Goal: Task Accomplishment & Management: Complete application form

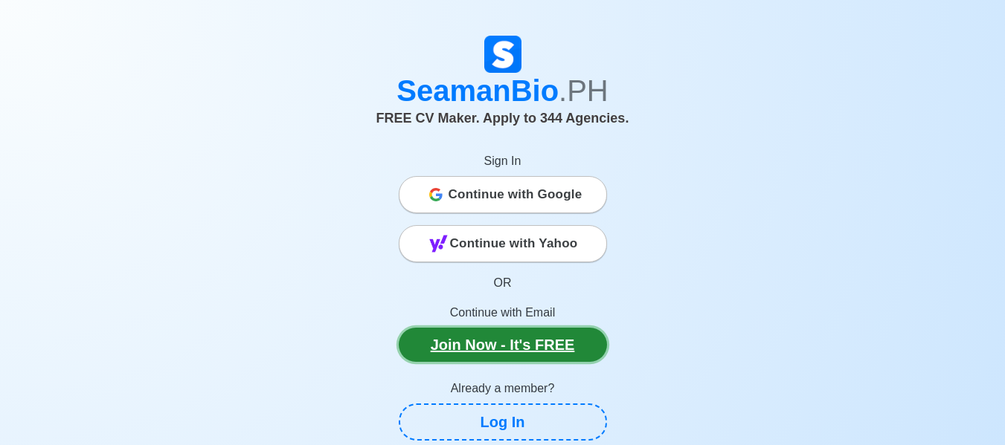
click at [547, 352] on link "Join Now - It's FREE" at bounding box center [503, 345] width 208 height 34
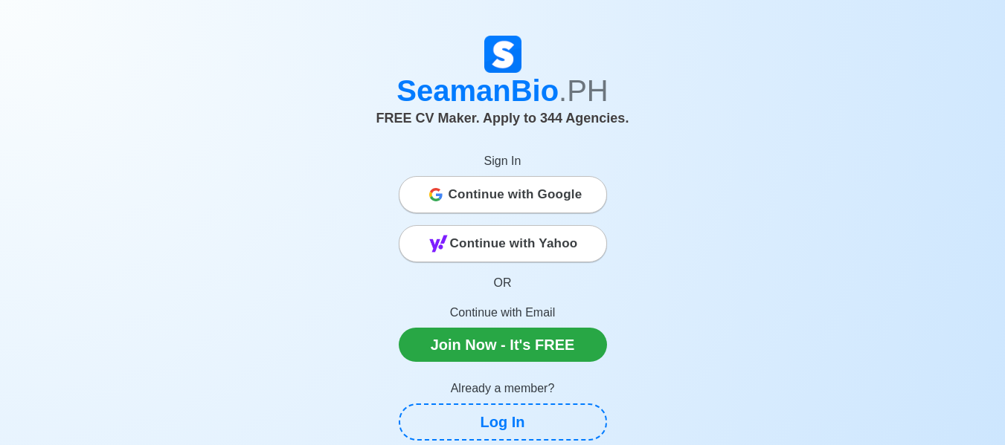
click at [459, 193] on span "Continue with Google" at bounding box center [515, 195] width 134 height 30
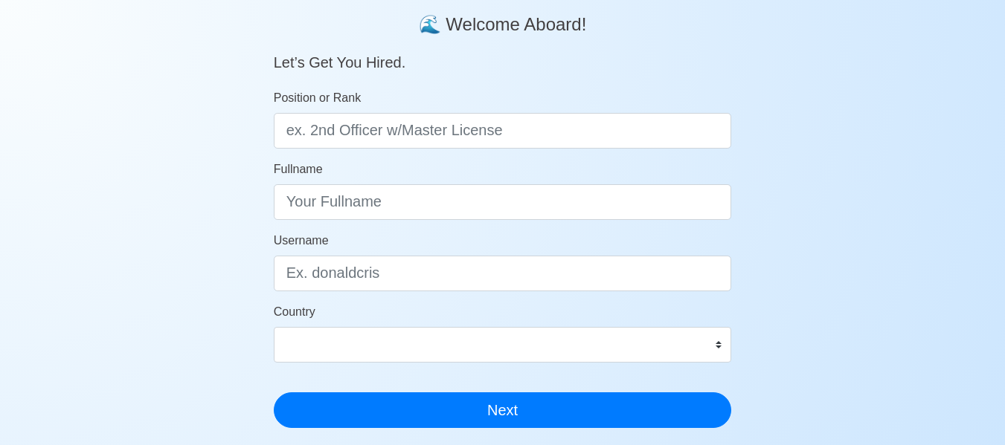
scroll to position [123, 0]
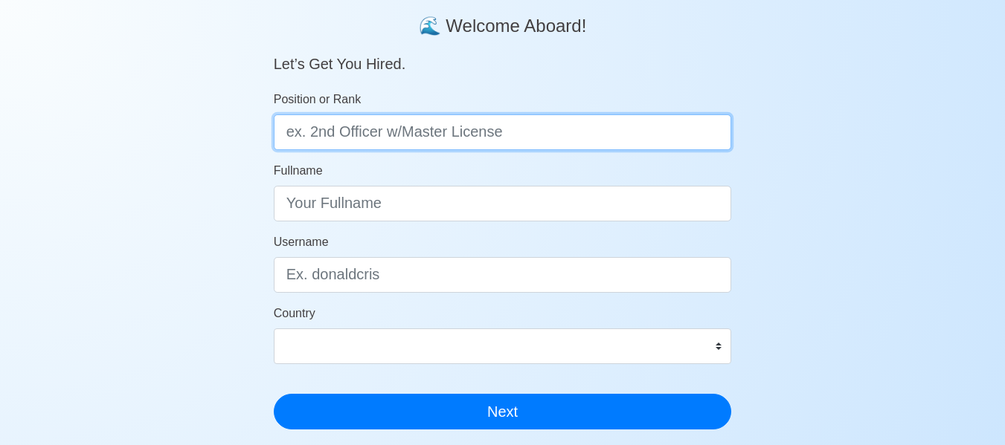
click at [387, 136] on input "Position or Rank" at bounding box center [503, 133] width 458 height 36
type input "DECK CADET"
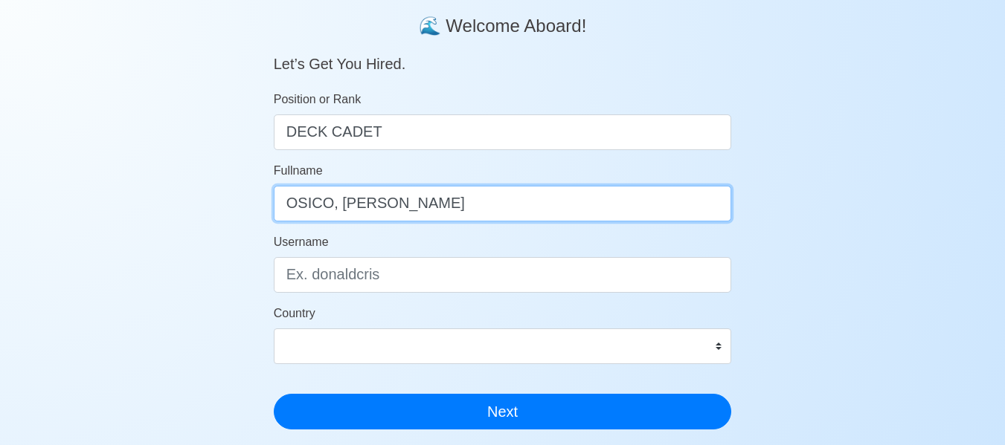
type input "OSICO, JIMLORD ORILLOS"
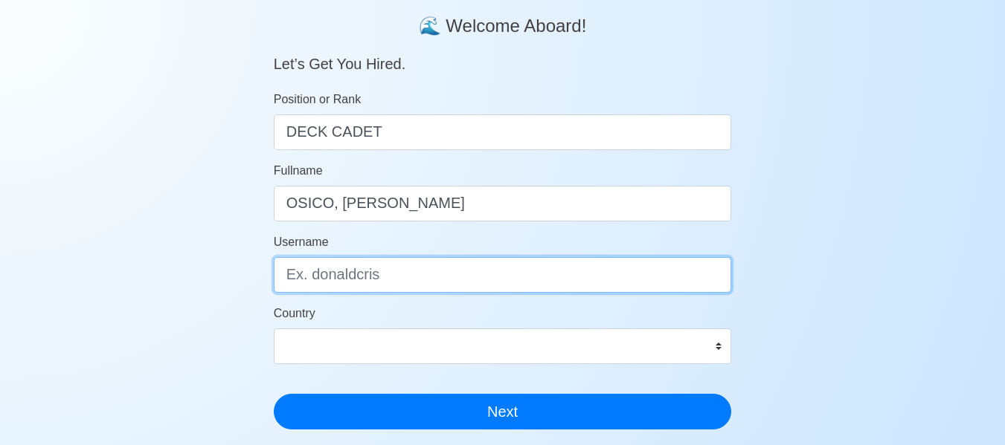
click at [367, 264] on input "Username" at bounding box center [503, 275] width 458 height 36
type input "JIMBOYYY"
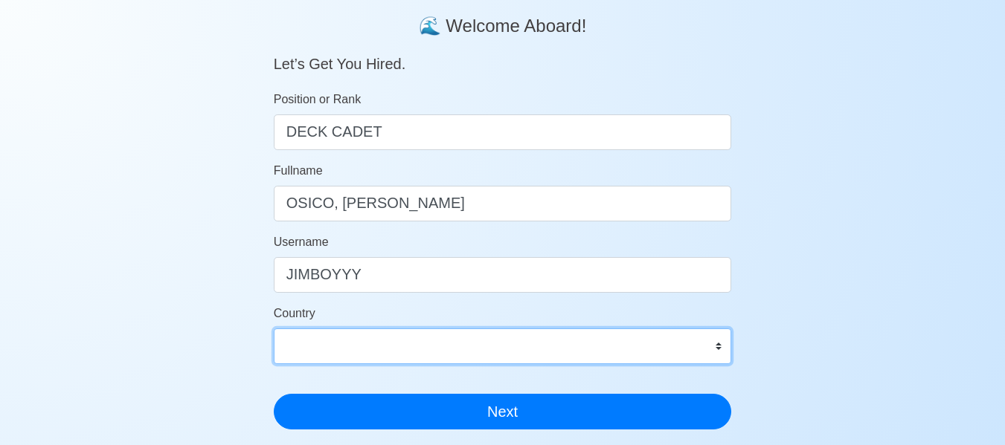
click at [522, 344] on select "Afghanistan Åland Islands Albania Algeria American Samoa Andorra Angola Anguill…" at bounding box center [503, 347] width 458 height 36
select select "PH"
click at [274, 329] on select "Afghanistan Åland Islands Albania Algeria American Samoa Andorra Angola Anguill…" at bounding box center [503, 347] width 458 height 36
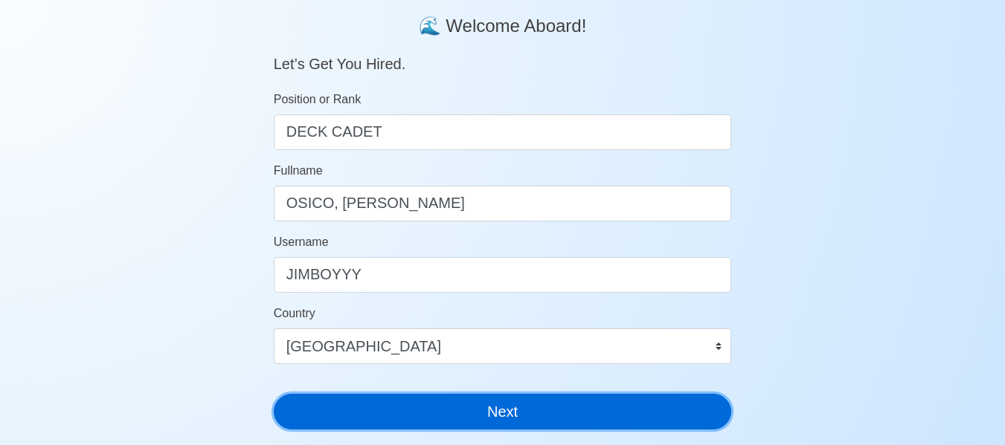
drag, startPoint x: 459, startPoint y: 399, endPoint x: 514, endPoint y: 374, distance: 60.6
click at [459, 399] on button "Next" at bounding box center [503, 412] width 458 height 36
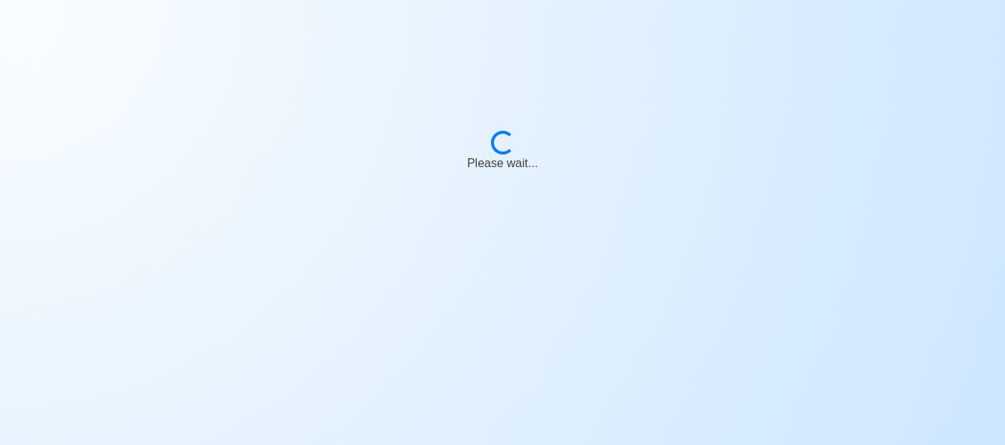
scroll to position [18, 0]
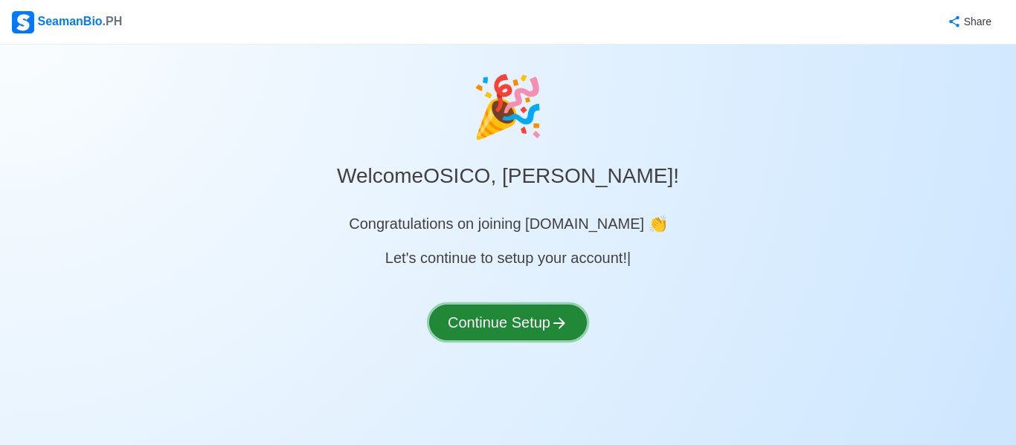
click at [570, 323] on button "Continue Setup" at bounding box center [508, 323] width 158 height 36
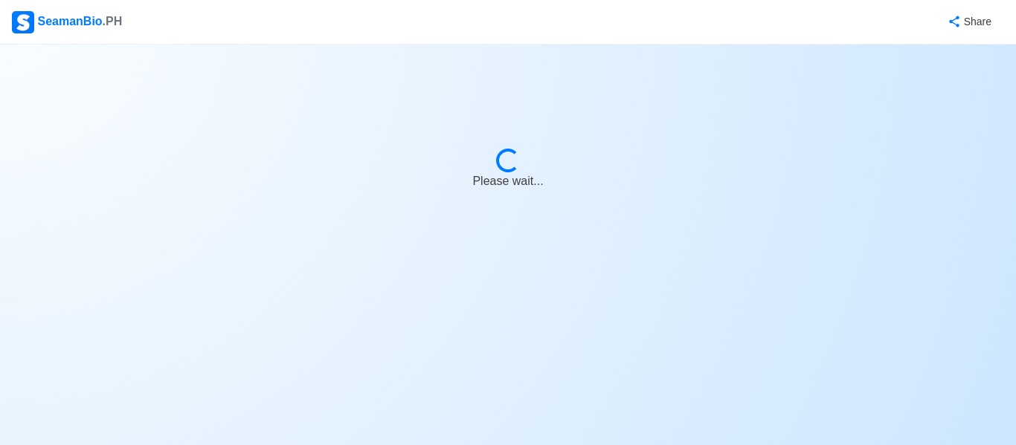
select select "Visible for Hiring"
select select "PH"
